Goal: Transaction & Acquisition: Obtain resource

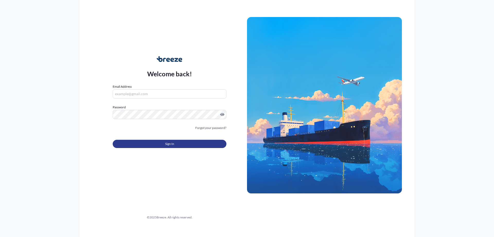
type input "[PERSON_NAME][EMAIL_ADDRESS][PERSON_NAME][DOMAIN_NAME]"
click at [174, 145] on span "Sign In" at bounding box center [169, 143] width 9 height 5
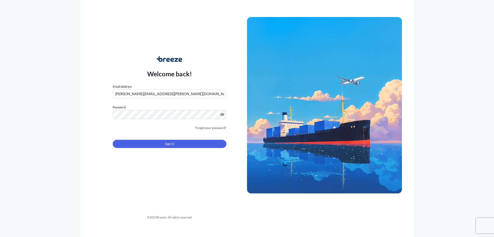
click at [172, 141] on span "Sign In" at bounding box center [169, 143] width 9 height 5
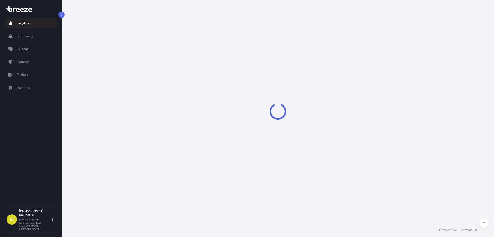
select select "2025"
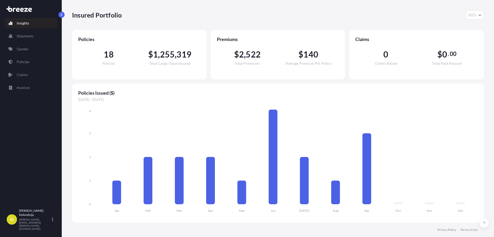
click at [227, 100] on span "[DATE] - [DATE]" at bounding box center [277, 99] width 399 height 5
click at [241, 98] on span "[DATE] - [DATE]" at bounding box center [277, 99] width 399 height 5
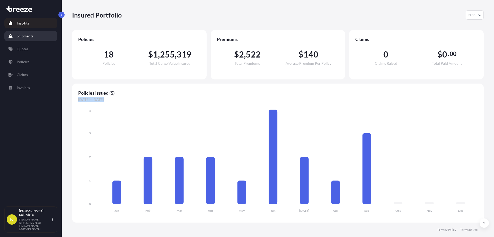
click at [31, 38] on p "Shipments" at bounding box center [25, 35] width 17 height 5
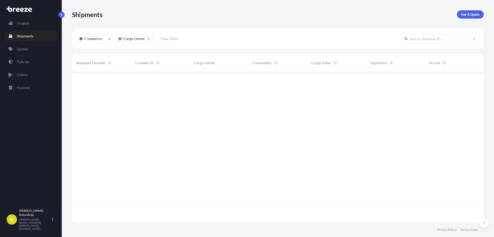
scroll to position [165, 408]
click at [31, 48] on link "Quotes" at bounding box center [30, 49] width 53 height 10
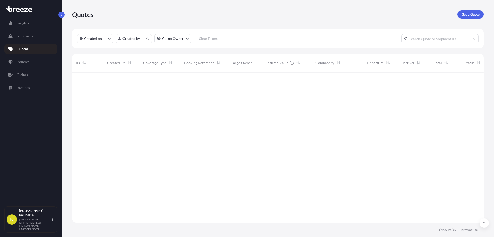
scroll to position [149, 408]
click at [26, 64] on link "Policies" at bounding box center [30, 62] width 53 height 10
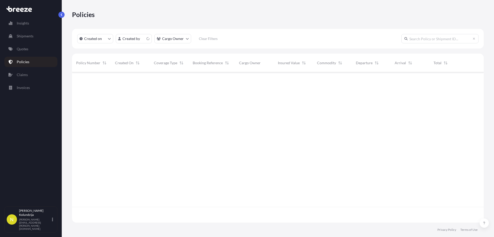
scroll to position [149, 408]
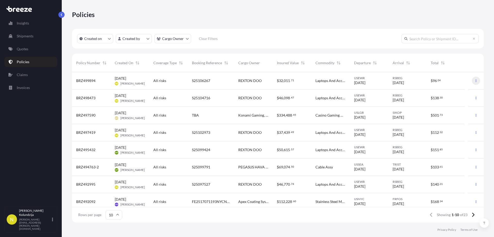
click at [475, 81] on icon "button" at bounding box center [476, 80] width 3 height 3
click at [450, 82] on p "Duplicate quote" at bounding box center [444, 81] width 26 height 5
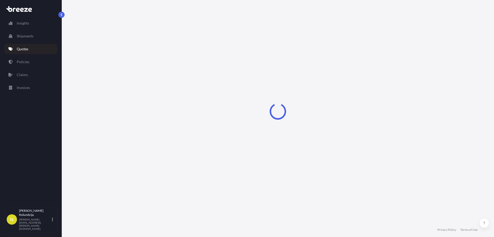
select select "Air"
select select "4"
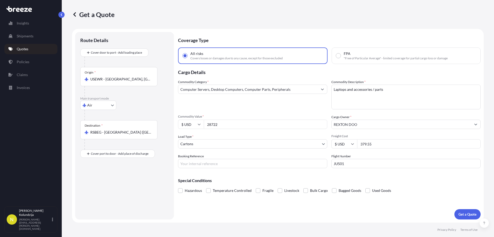
click at [406, 96] on textarea "Laptops and accessories / parts" at bounding box center [405, 96] width 149 height 25
click at [236, 130] on div "Commodity Category * Computer Servers, Desktop Computers, Computer Parts, Perip…" at bounding box center [329, 123] width 303 height 89
click at [234, 125] on input "28722" at bounding box center [266, 123] width 124 height 9
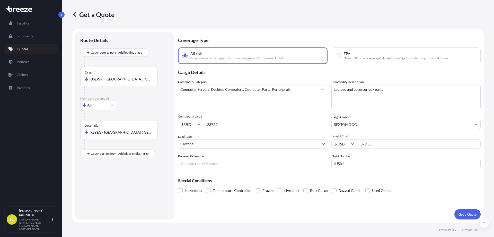
click at [234, 125] on input "28722" at bounding box center [266, 123] width 124 height 9
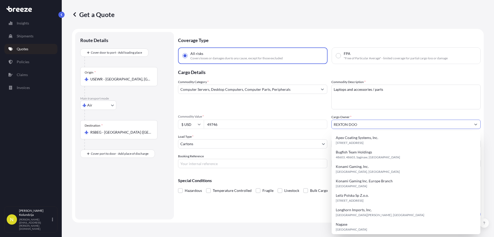
click at [288, 116] on span "Commodity Value *" at bounding box center [252, 116] width 149 height 4
click at [288, 119] on input "49746" at bounding box center [266, 123] width 124 height 9
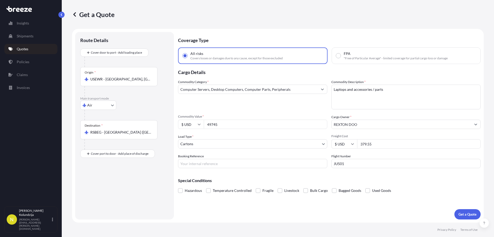
type input "49745"
click at [406, 136] on span "Freight Cost" at bounding box center [405, 136] width 149 height 4
click at [406, 139] on input "379.55" at bounding box center [419, 143] width 124 height 9
click at [393, 141] on input "379.55" at bounding box center [419, 143] width 124 height 9
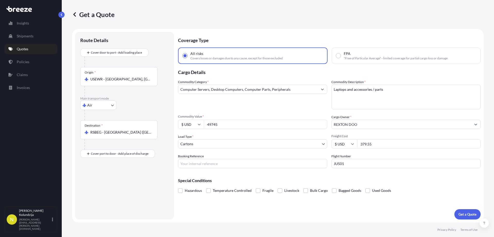
click at [393, 141] on input "379.55" at bounding box center [419, 143] width 124 height 9
type input "432.55"
click at [282, 157] on div "Booking Reference" at bounding box center [252, 160] width 149 height 14
click at [261, 164] on input "Booking Reference" at bounding box center [252, 163] width 149 height 9
click at [233, 160] on input "Booking Reference" at bounding box center [252, 163] width 149 height 9
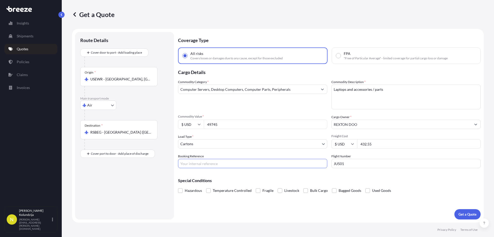
paste input "S25107629"
type input "S25107629"
click at [139, 176] on div "Route Details Cover door to port - Add loading place Place of loading Road Road…" at bounding box center [124, 125] width 89 height 177
drag, startPoint x: 224, startPoint y: 120, endPoint x: 227, endPoint y: 122, distance: 4.0
click at [224, 120] on input "49745" at bounding box center [266, 123] width 124 height 9
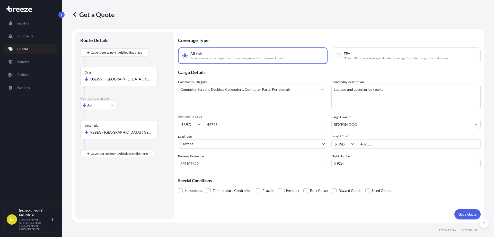
click at [227, 122] on input "49745" at bounding box center [266, 123] width 124 height 9
type input "49746"
click at [267, 150] on div "Commodity Category * Computer Servers, Desktop Computers, Computer Parts, Perip…" at bounding box center [329, 123] width 303 height 89
click at [466, 213] on p "Get a Quote" at bounding box center [468, 213] width 18 height 5
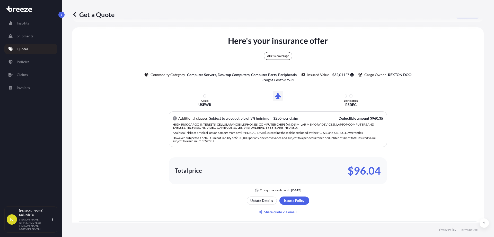
scroll to position [230, 0]
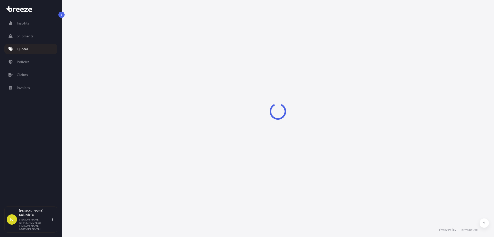
select select "Air"
select select "4"
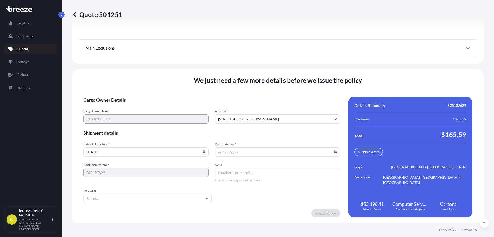
scroll to position [708, 0]
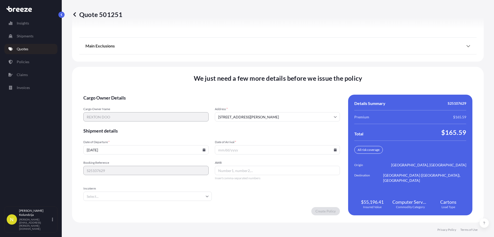
click at [138, 152] on input "[DATE]" at bounding box center [145, 149] width 125 height 9
click at [203, 149] on icon at bounding box center [204, 149] width 3 height 3
click at [177, 63] on button at bounding box center [180, 63] width 8 height 8
click at [157, 93] on button "10" at bounding box center [157, 94] width 8 height 8
type input "[DATE]"
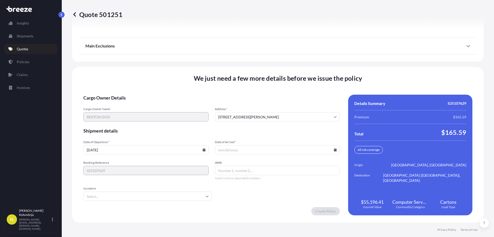
click at [248, 154] on input "Date of Arrival *" at bounding box center [277, 149] width 125 height 9
click at [334, 150] on icon at bounding box center [335, 149] width 3 height 3
click at [252, 104] on button "14" at bounding box center [252, 104] width 8 height 8
type input "[DATE]"
click at [249, 172] on input "AWB" at bounding box center [277, 169] width 125 height 9
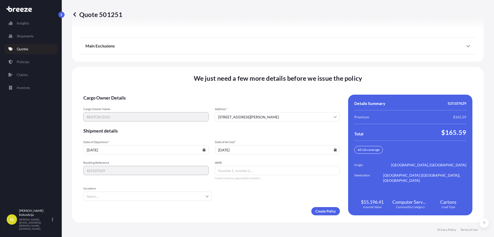
click at [233, 170] on input "AWB" at bounding box center [277, 169] width 125 height 9
paste input "115-74405763"
click at [185, 190] on div "Incoterm" at bounding box center [147, 193] width 128 height 14
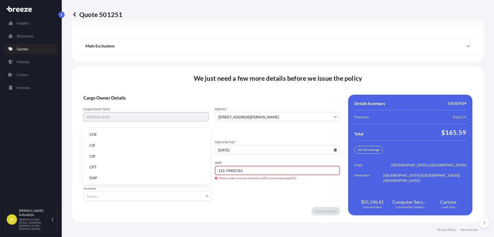
click at [171, 197] on input "Incoterm" at bounding box center [147, 195] width 128 height 9
click at [113, 159] on li "EXW" at bounding box center [146, 159] width 123 height 10
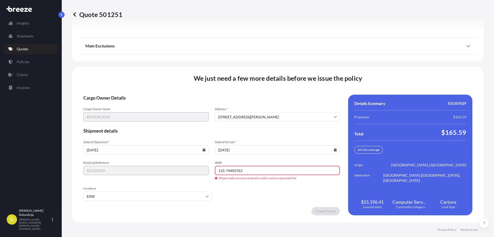
click at [236, 197] on form "Cargo Owner Details Cargo Owner Name [PERSON_NAME] Address * [STREET_ADDRESS][P…" at bounding box center [211, 154] width 257 height 120
click at [224, 172] on input "115-74405763" at bounding box center [277, 169] width 125 height 9
type input "11574405763"
click at [240, 191] on form "Cargo Owner Details Cargo Owner Name [PERSON_NAME] Address * [STREET_ADDRESS][P…" at bounding box center [211, 154] width 257 height 120
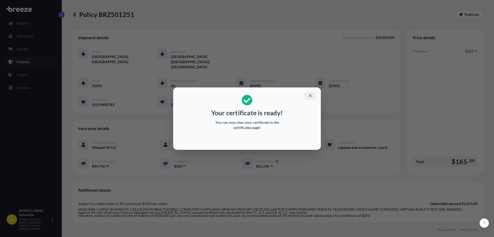
click at [312, 95] on icon "button" at bounding box center [310, 95] width 5 height 5
